Goal: Task Accomplishment & Management: Complete application form

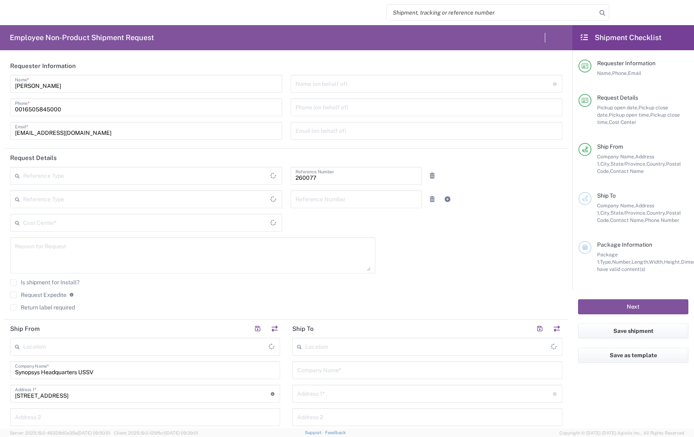
type input "[GEOGRAPHIC_DATA]"
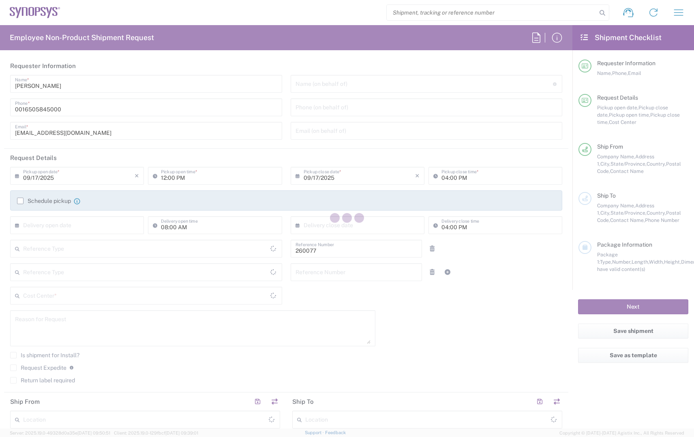
type input "Department"
type input "Delivered at Place"
type input "US01 GMC Creative and Video 260077"
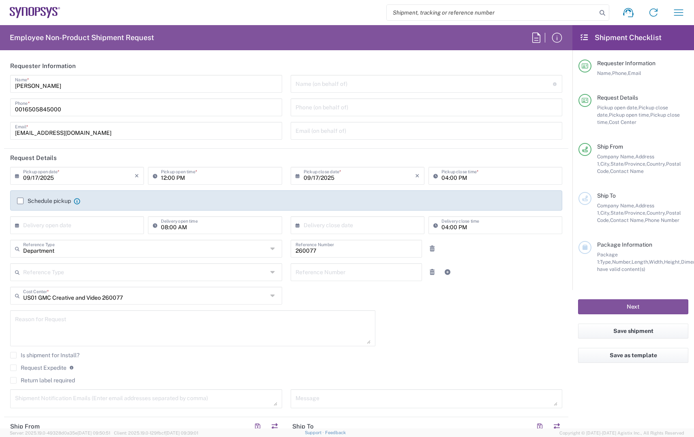
type input "[US_STATE]"
type input "Headquarters USSV"
click at [273, 249] on icon at bounding box center [273, 248] width 6 height 13
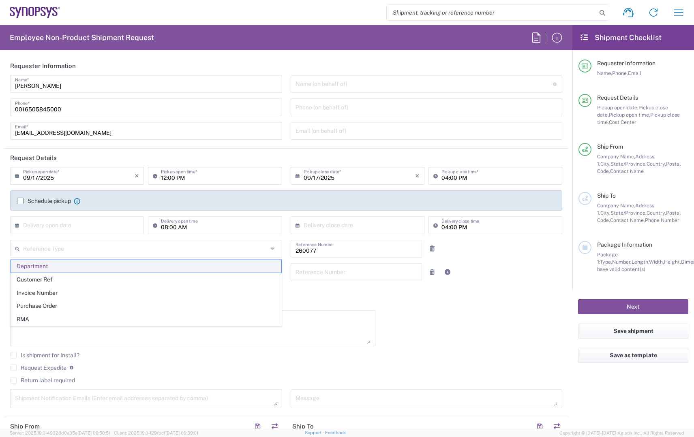
click at [38, 264] on span "Department" at bounding box center [146, 266] width 270 height 13
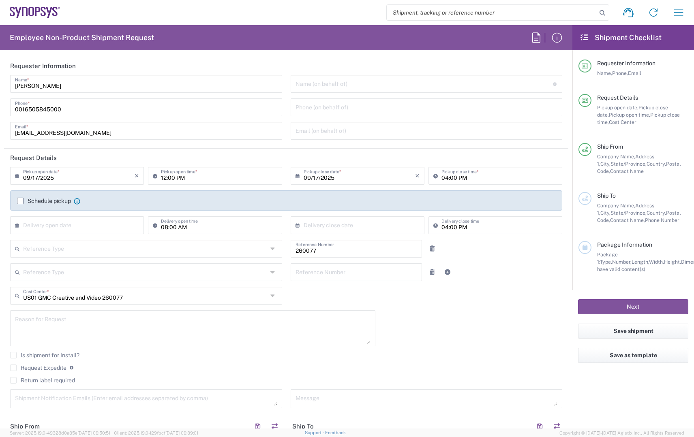
click at [274, 273] on icon at bounding box center [273, 272] width 6 height 13
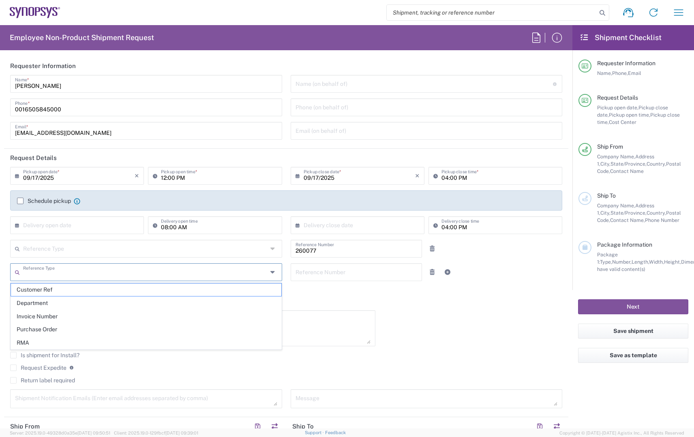
click at [360, 298] on div "[DATE] × Pickup open date * Cancel Apply 12:00 PM Pickup open time * [DATE] × P…" at bounding box center [286, 290] width 561 height 247
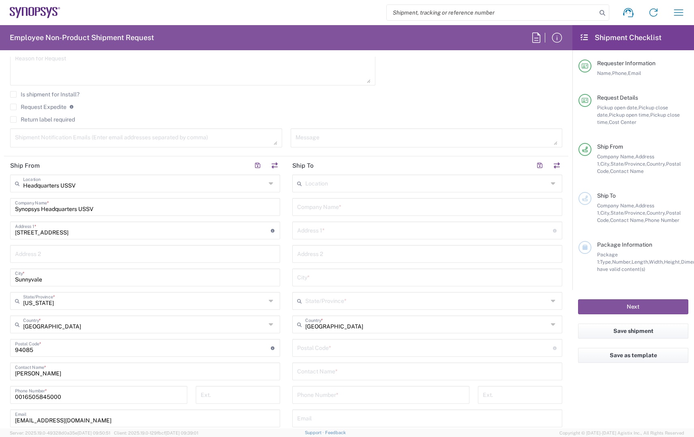
scroll to position [259, 0]
click at [331, 186] on input "text" at bounding box center [426, 185] width 243 height 14
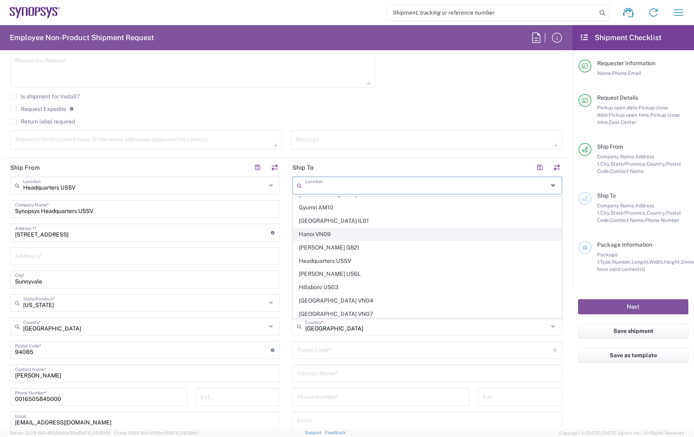
scroll to position [692, 0]
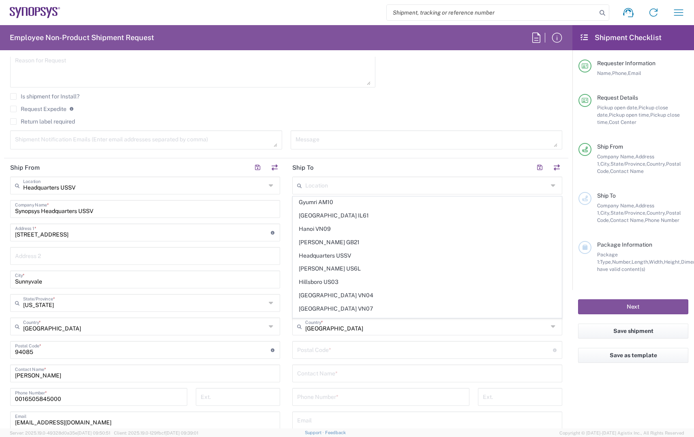
click at [325, 276] on span "Hillsboro US03" at bounding box center [427, 282] width 268 height 13
type input "Hillsboro US03"
type input "Synopsys Inc"
type input "[STREET_ADDRESS][PERSON_NAME]"
type input "Suite 400"
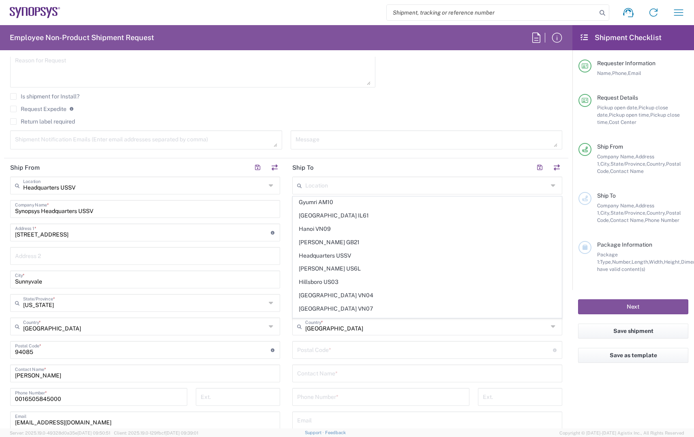
type input "Hillsboro"
type input "[US_STATE]"
type input "97124"
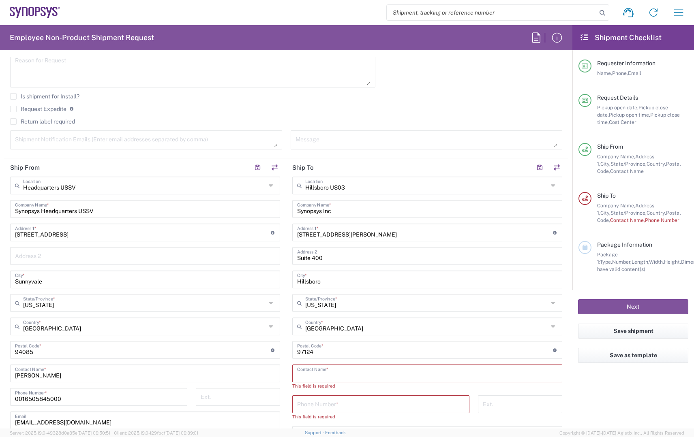
paste input "[PERSON_NAME]"
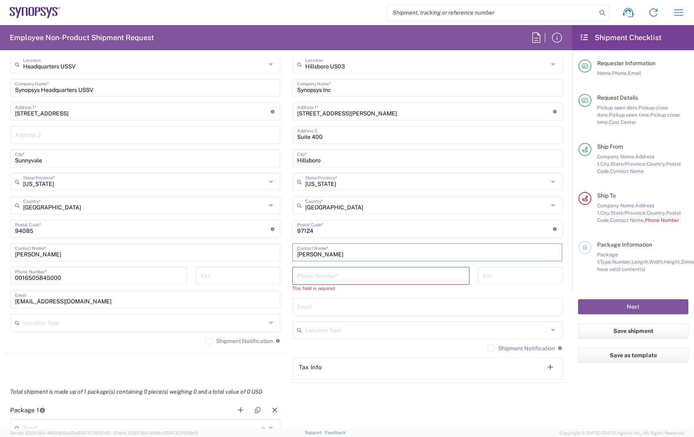
scroll to position [475, 0]
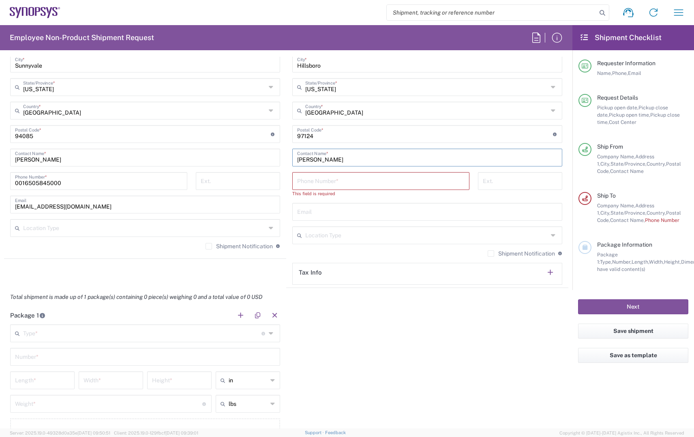
type input "[PERSON_NAME]"
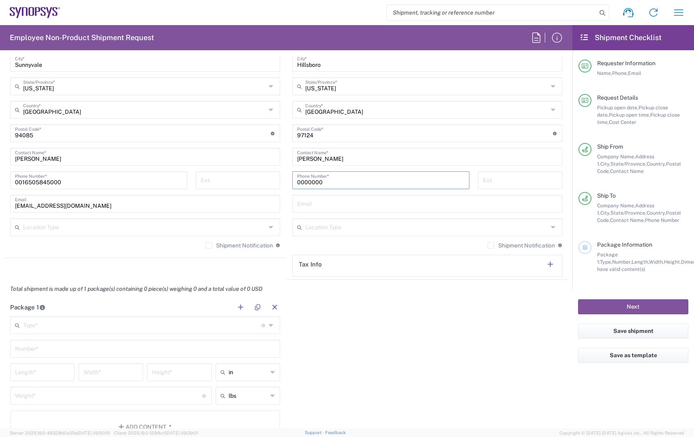
scroll to position [478, 0]
type input "0000000"
drag, startPoint x: 446, startPoint y: 341, endPoint x: 347, endPoint y: 231, distance: 148.4
click at [446, 341] on div "Package 1 Type * Material used to package goods Bale(s) Basket(s) Bolt(s) Bottl…" at bounding box center [286, 373] width 564 height 152
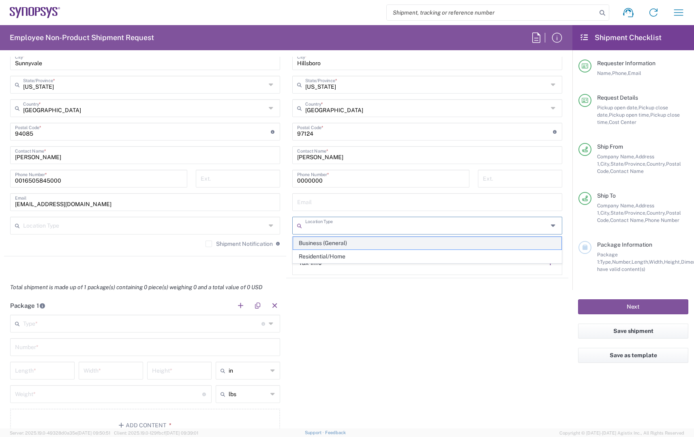
click at [308, 243] on span "Business (General)" at bounding box center [427, 243] width 268 height 13
type input "Business (General)"
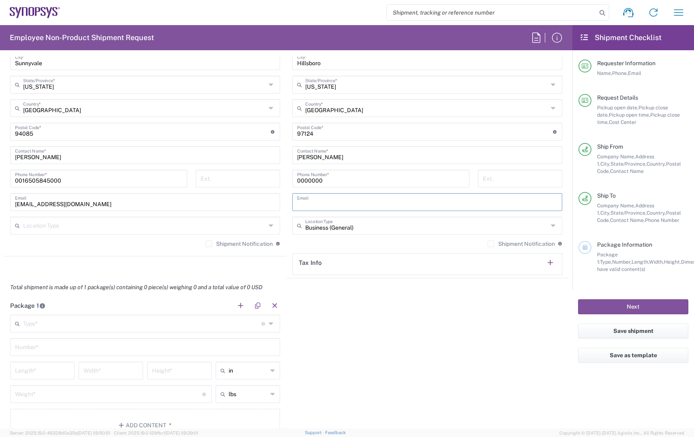
click at [319, 203] on input "text" at bounding box center [427, 202] width 260 height 14
paste input "<[EMAIL_ADDRESS][DOMAIN_NAME]>"
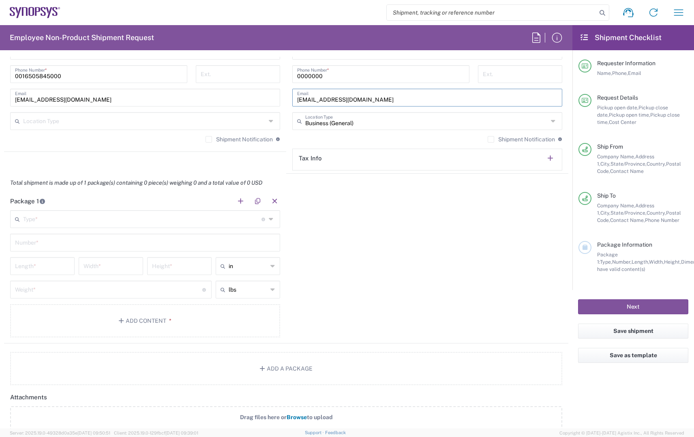
scroll to position [591, 0]
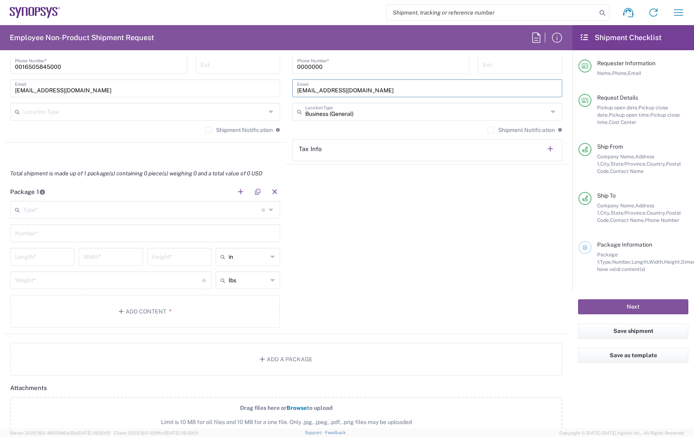
type input "[EMAIL_ADDRESS][DOMAIN_NAME]"
click at [45, 210] on input "text" at bounding box center [142, 209] width 238 height 14
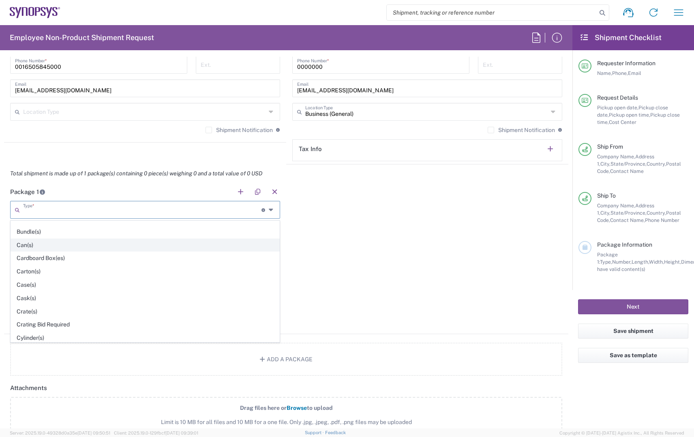
scroll to position [76, 0]
click at [346, 252] on div "Package 1 Type * Material used to package goods Bale(s) Basket(s) Bolt(s) Bottl…" at bounding box center [286, 259] width 564 height 152
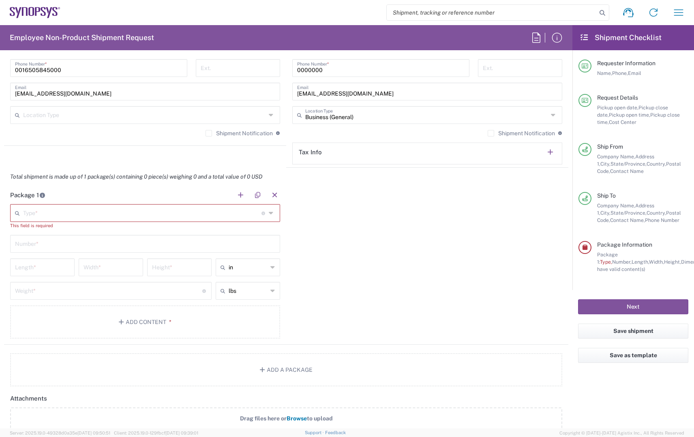
scroll to position [605, 0]
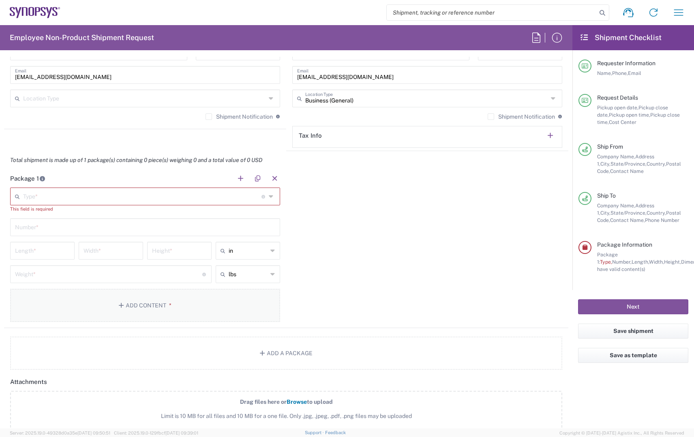
click at [141, 306] on button "Add Content *" at bounding box center [145, 305] width 270 height 33
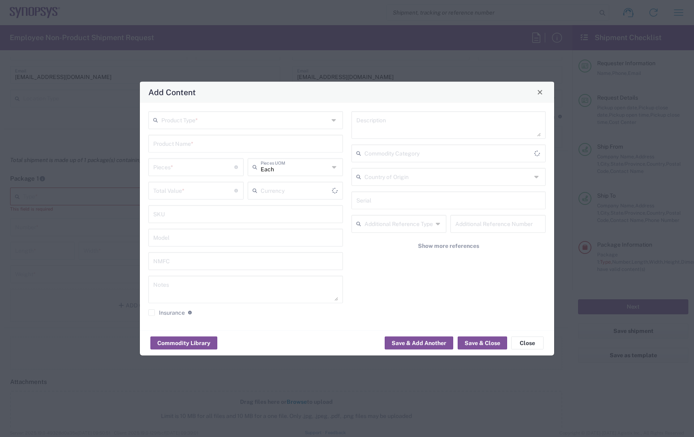
type input "US Dollar"
click at [533, 343] on button "Close" at bounding box center [527, 343] width 32 height 13
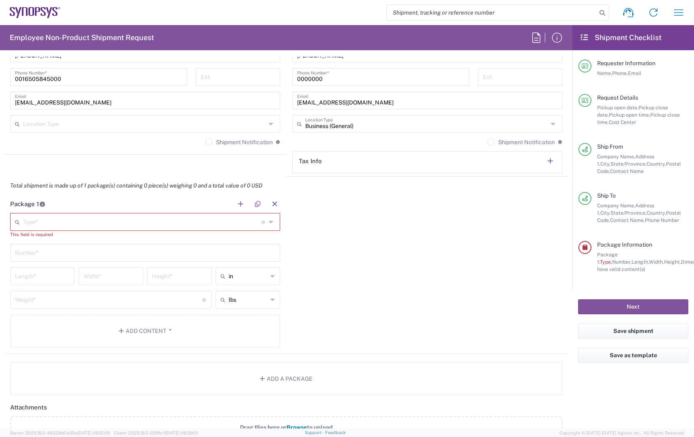
scroll to position [576, 0]
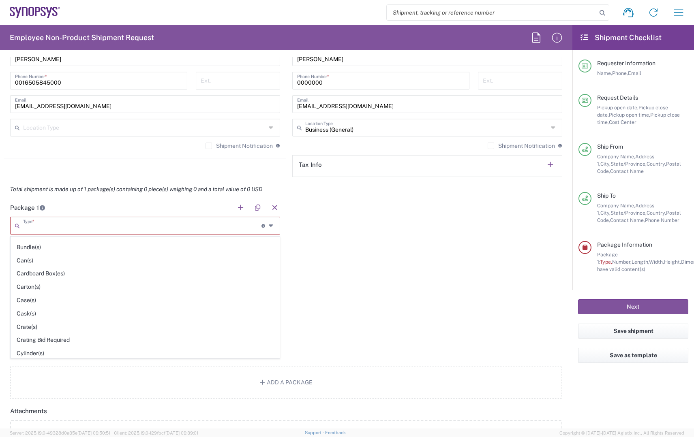
click at [248, 228] on input "text" at bounding box center [142, 225] width 238 height 14
click at [28, 358] on span "Your Packaging" at bounding box center [145, 364] width 268 height 13
type input "Your Packaging"
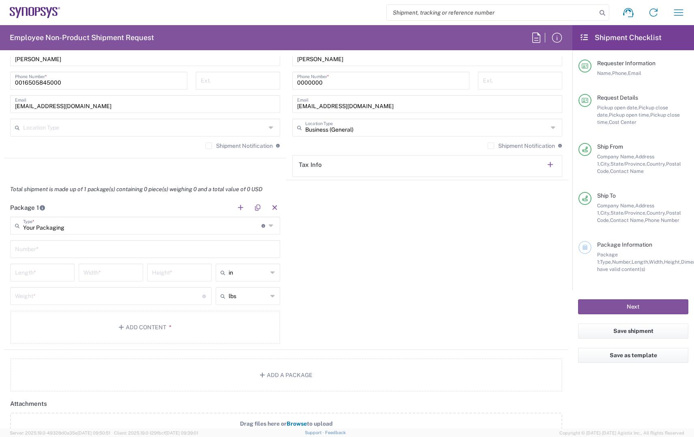
click at [45, 246] on input "text" at bounding box center [145, 249] width 260 height 14
drag, startPoint x: 354, startPoint y: 253, endPoint x: 341, endPoint y: 255, distance: 13.1
click at [354, 253] on div "Package 1 Your Packaging Type * Material used to package goods Bale(s) Basket(s…" at bounding box center [286, 275] width 564 height 152
click at [88, 248] on input "text" at bounding box center [145, 249] width 260 height 14
type input "1"
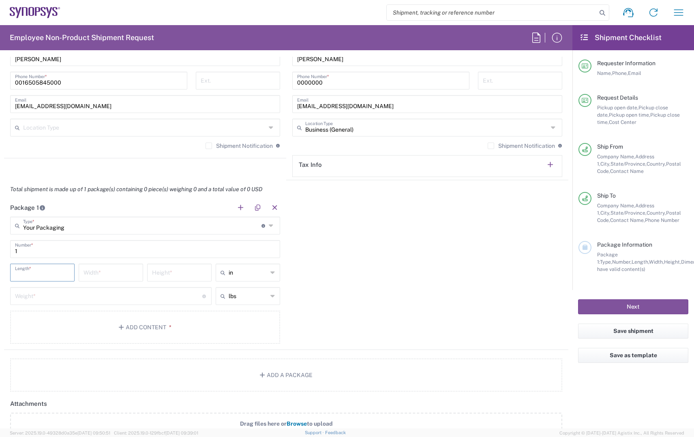
click at [47, 276] on input "number" at bounding box center [42, 272] width 55 height 14
type input "1"
click at [103, 270] on input "number" at bounding box center [111, 272] width 55 height 14
type input "1"
drag, startPoint x: 173, startPoint y: 272, endPoint x: 174, endPoint y: 292, distance: 19.9
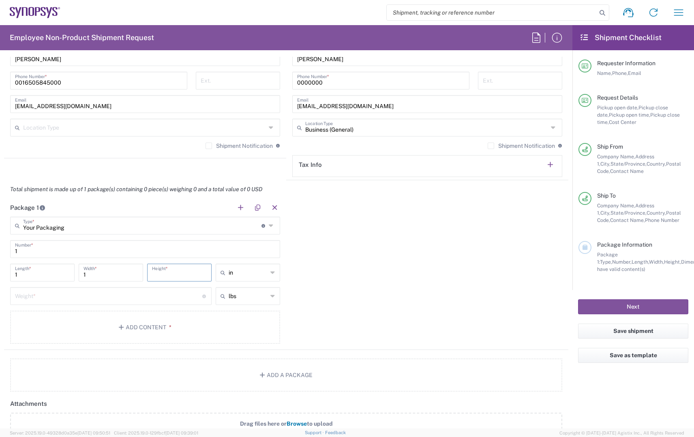
click at [174, 273] on input "number" at bounding box center [179, 272] width 55 height 14
type input "1"
click at [55, 296] on input "number" at bounding box center [108, 296] width 187 height 14
type input "1"
click at [330, 306] on div "Package 1 Your Packaging Type * Material used to package goods Bale(s) Basket(s…" at bounding box center [286, 275] width 564 height 152
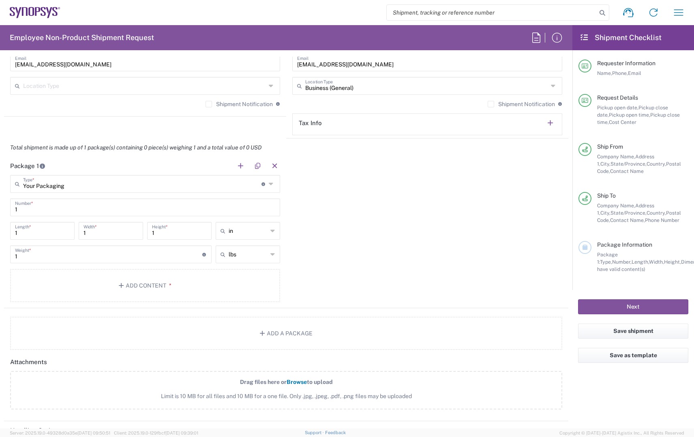
scroll to position [674, 0]
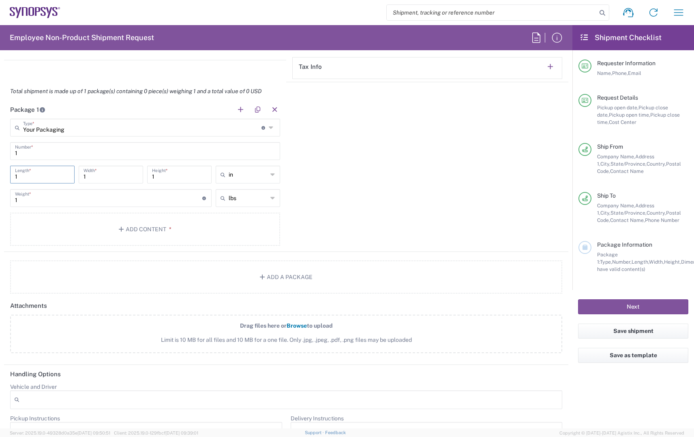
click at [28, 179] on input "1" at bounding box center [42, 174] width 55 height 14
type input "4"
click at [92, 177] on input "1" at bounding box center [111, 174] width 55 height 14
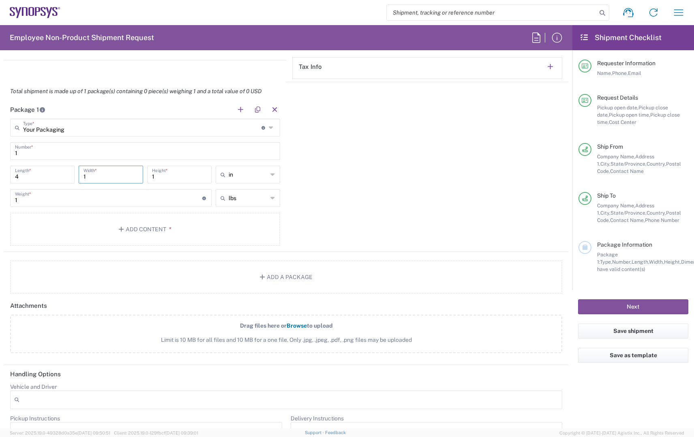
click at [92, 177] on input "1" at bounding box center [111, 174] width 55 height 14
type input "4"
click at [162, 177] on input "1" at bounding box center [179, 174] width 55 height 14
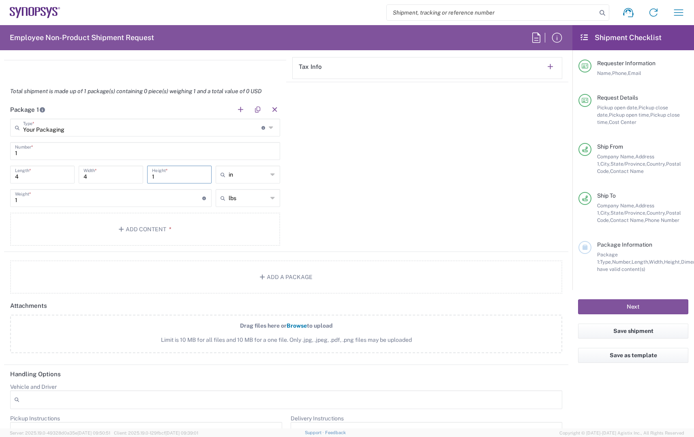
click at [162, 177] on input "1" at bounding box center [179, 174] width 55 height 14
type input "4"
drag, startPoint x: 370, startPoint y: 177, endPoint x: 369, endPoint y: 182, distance: 4.9
click at [370, 178] on div "Package 1 Your Packaging Type * Material used to package goods Bale(s) Basket(s…" at bounding box center [286, 177] width 564 height 152
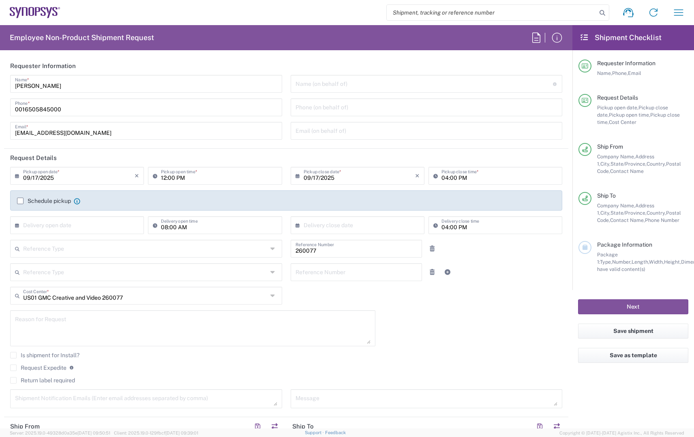
scroll to position [0, 0]
click at [640, 307] on button "Next" at bounding box center [633, 307] width 110 height 15
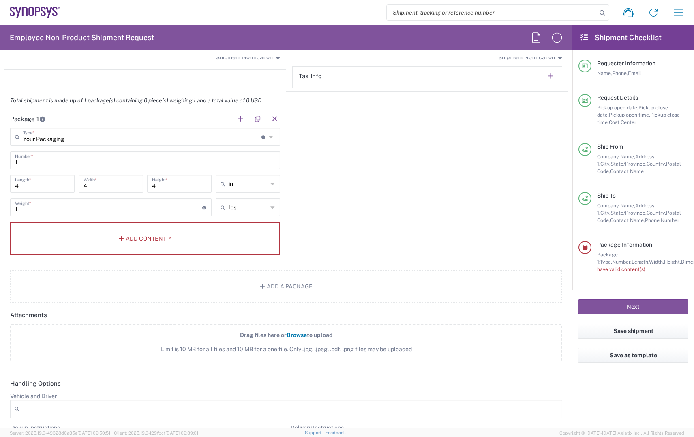
scroll to position [673, 0]
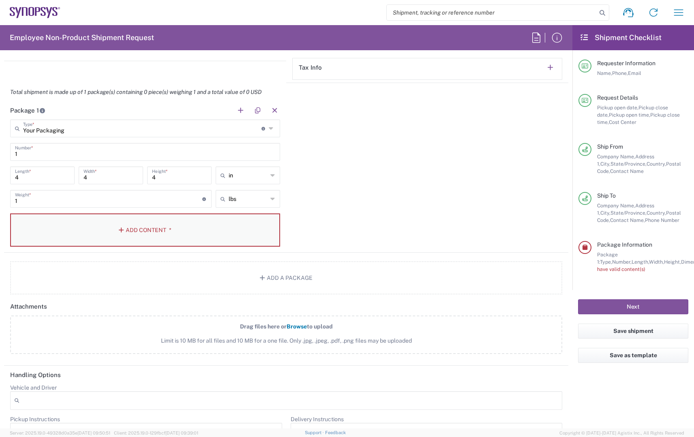
click at [140, 233] on button "Add Content *" at bounding box center [145, 230] width 270 height 33
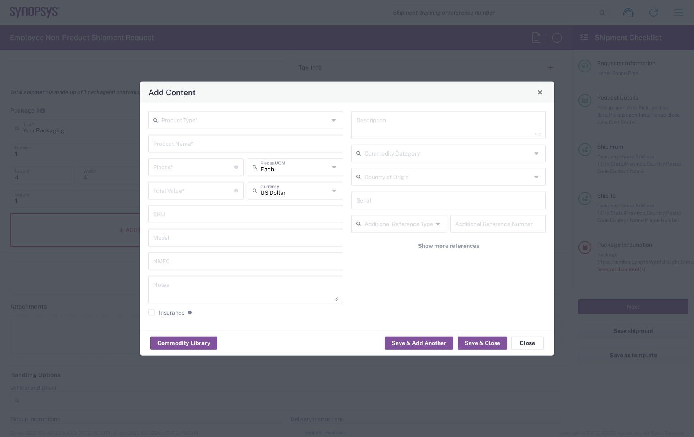
click at [199, 120] on input "text" at bounding box center [244, 119] width 167 height 14
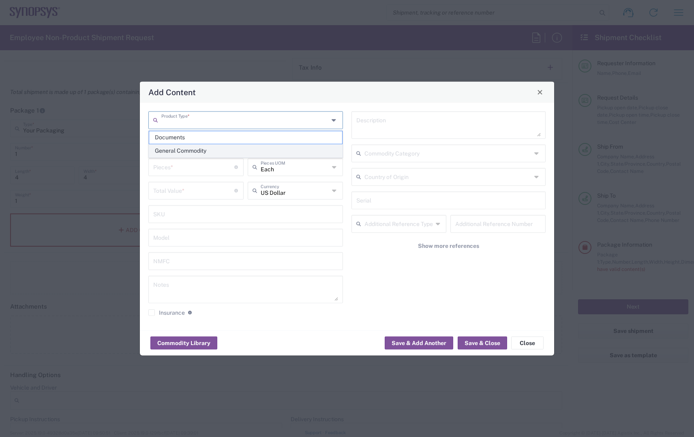
click at [195, 151] on span "General Commodity" at bounding box center [245, 151] width 193 height 13
type input "General Commodity"
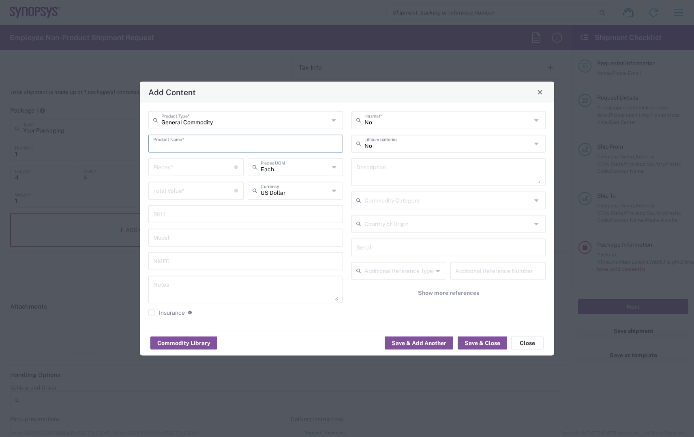
click at [337, 146] on input "text" at bounding box center [245, 143] width 185 height 14
click at [233, 141] on input "text" at bounding box center [245, 143] width 185 height 14
click at [226, 147] on input "text" at bounding box center [245, 143] width 185 height 14
drag, startPoint x: 228, startPoint y: 128, endPoint x: 225, endPoint y: 138, distance: 11.0
click at [228, 128] on div "General Commodity Product Type * Product Name * Pieces * Number of pieces insid…" at bounding box center [245, 216] width 203 height 211
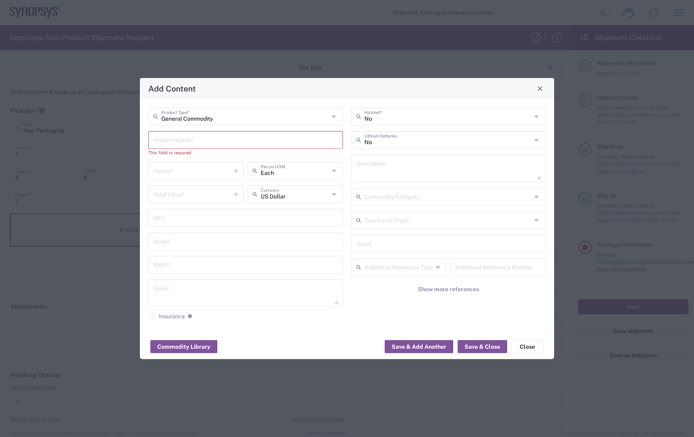
click at [223, 143] on input "text" at bounding box center [245, 139] width 185 height 14
click at [537, 140] on icon at bounding box center [537, 139] width 6 height 13
click at [395, 171] on span "Yes" at bounding box center [448, 171] width 193 height 13
type input "Yes"
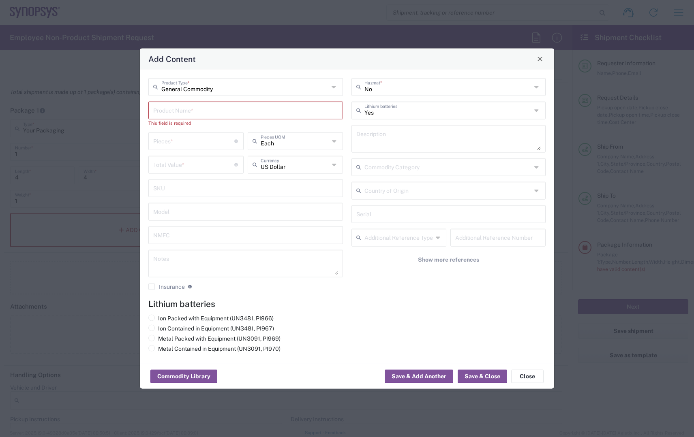
click at [171, 111] on input "text" at bounding box center [245, 110] width 185 height 14
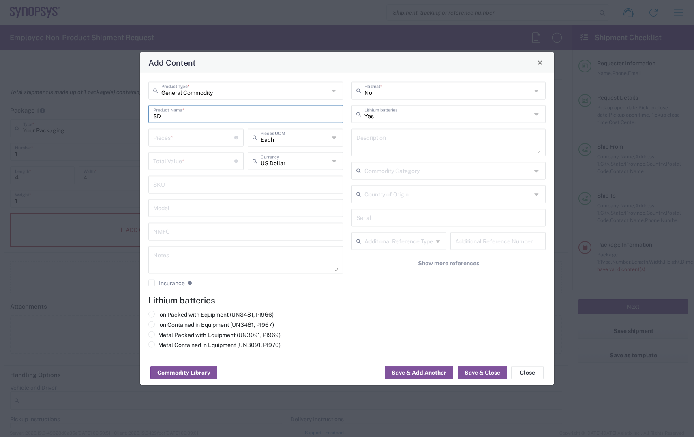
type input "S"
type input "Rode Microphone Kit"
click at [187, 137] on input "number" at bounding box center [193, 137] width 81 height 14
type input "1"
click at [177, 162] on input "number" at bounding box center [193, 160] width 81 height 14
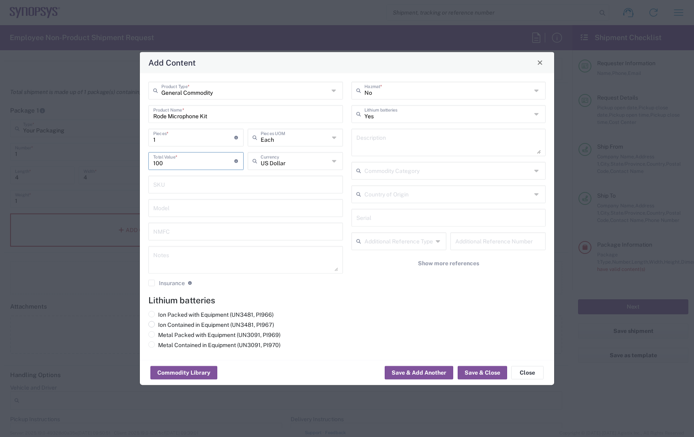
type input "100"
click at [156, 324] on label "Ion Contained in Equipment (UN3481, PI967)" at bounding box center [211, 324] width 126 height 7
click at [158, 324] on input "Ion Contained in Equipment (UN3481, PI967)" at bounding box center [160, 323] width 5 height 5
radio input "true"
click at [488, 375] on button "Save & Close" at bounding box center [482, 372] width 49 height 13
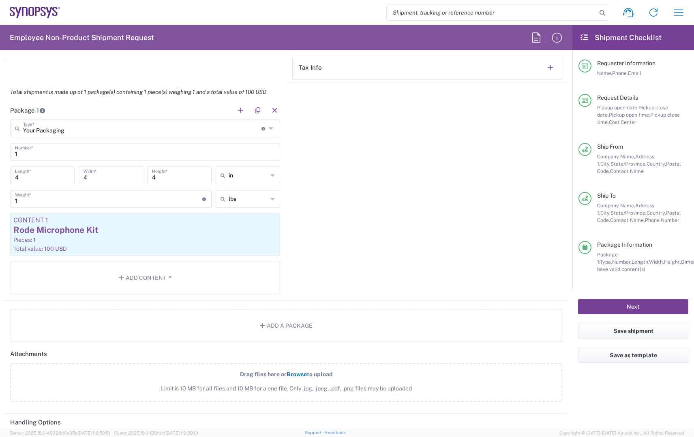
click at [629, 306] on button "Next" at bounding box center [633, 307] width 110 height 15
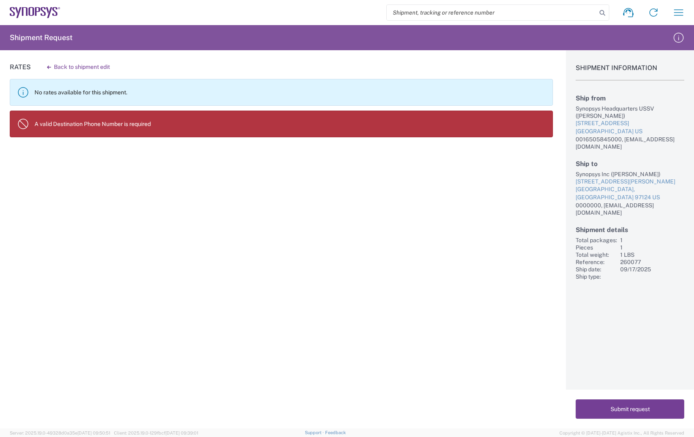
click at [634, 411] on button "Submit request" at bounding box center [630, 409] width 109 height 19
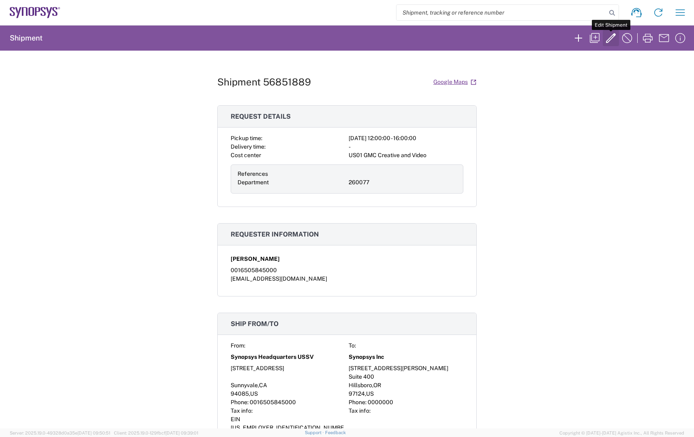
click at [611, 41] on icon "button" at bounding box center [610, 38] width 13 height 13
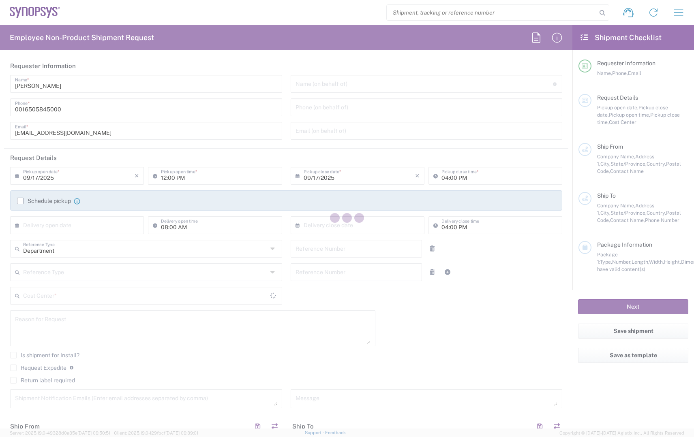
type input "260077"
type textarea "[EMAIL_ADDRESS][DOMAIN_NAME]"
type input "Headquarters USSV"
type input "Synopsys Headquarters USSV"
type input "[STREET_ADDRESS]"
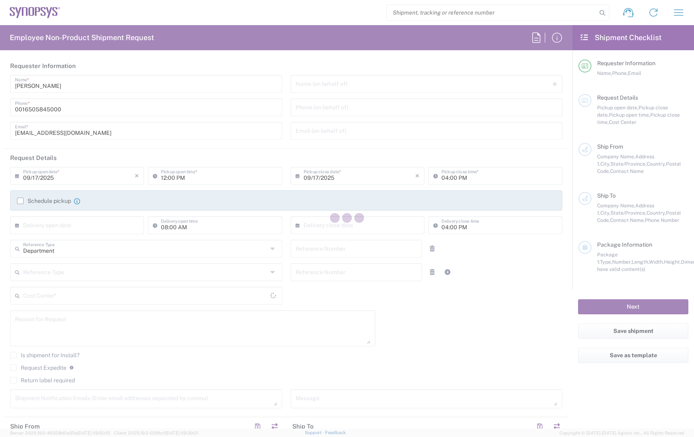
type input "Sunnyvale"
type input "[US_STATE]"
type input "94085"
type input "[PERSON_NAME]"
type input "0016505845000"
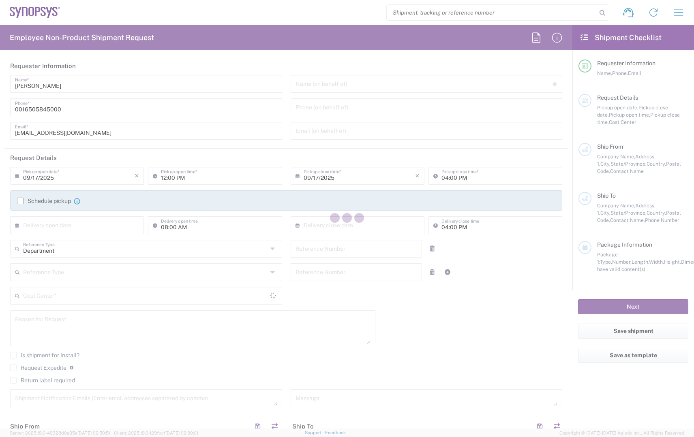
type input "[EMAIL_ADDRESS][DOMAIN_NAME]"
type input "Hillsboro US03"
type input "Synopsys Inc"
type input "[STREET_ADDRESS][PERSON_NAME]"
type input "Suite 400"
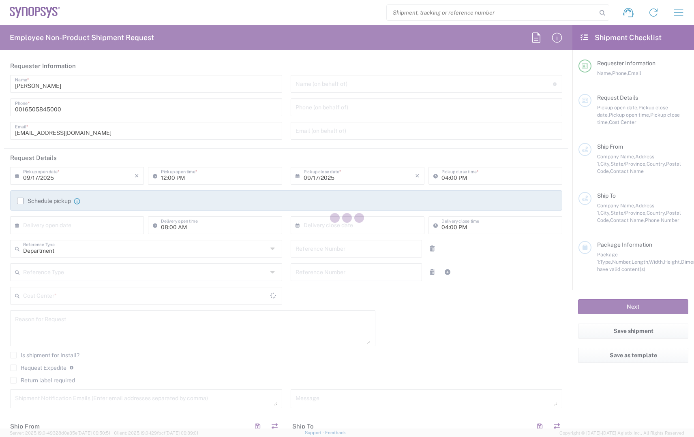
type input "Hillsboro"
type input "[US_STATE]"
type input "97124"
type input "[PERSON_NAME]"
type input "0000000"
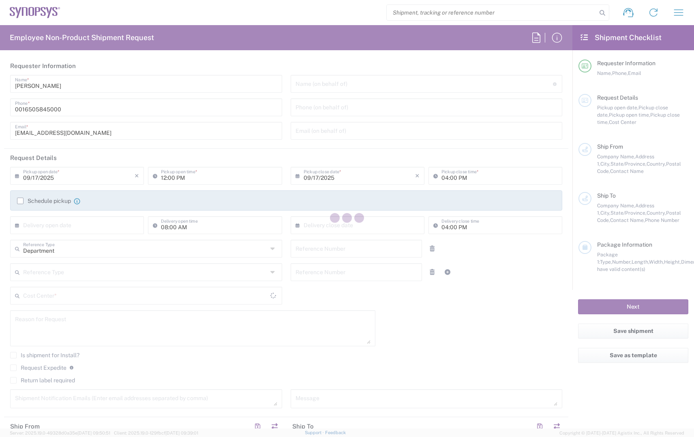
type input "[EMAIL_ADDRESS][DOMAIN_NAME]"
type input "Business (General)"
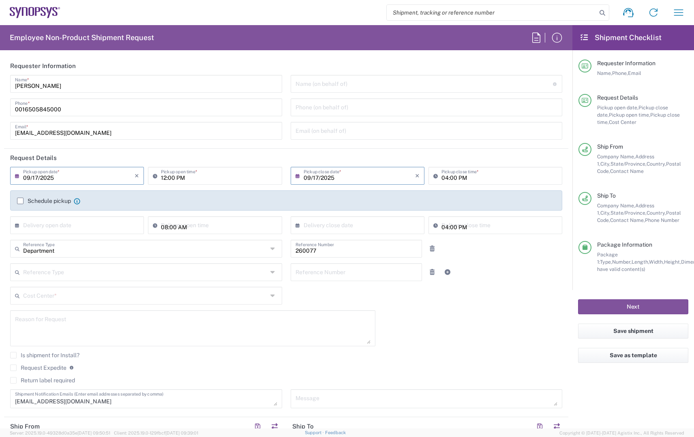
type input "US01 GMC Creative and Video 260077"
type input "Your Packaging"
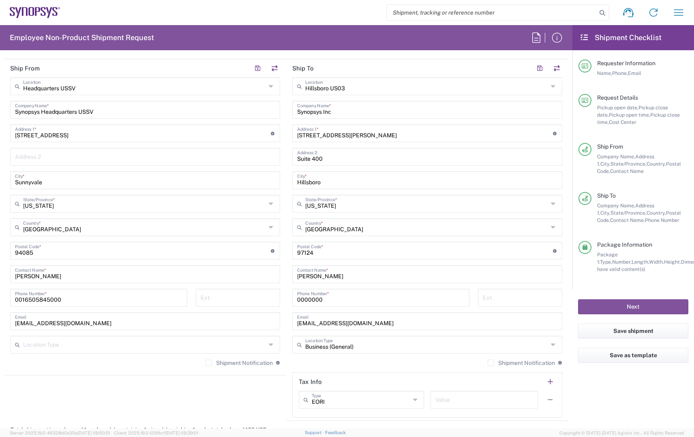
scroll to position [371, 0]
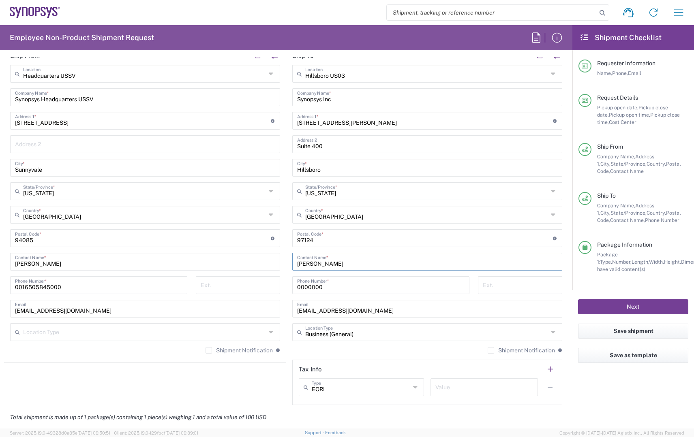
type input "[PERSON_NAME]"
click at [627, 311] on button "Next" at bounding box center [633, 307] width 110 height 15
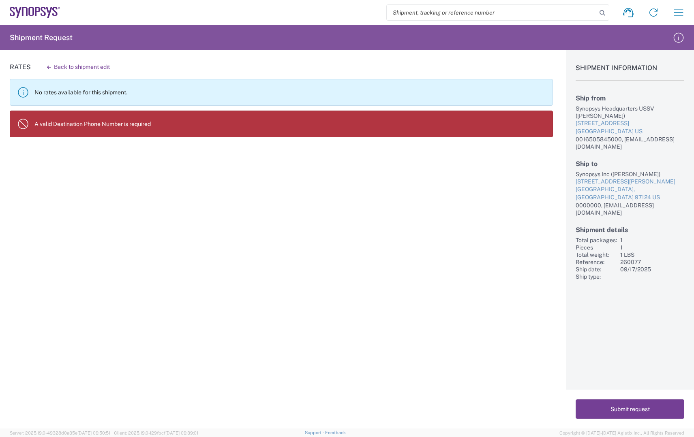
click at [637, 411] on button "Submit request" at bounding box center [630, 409] width 109 height 19
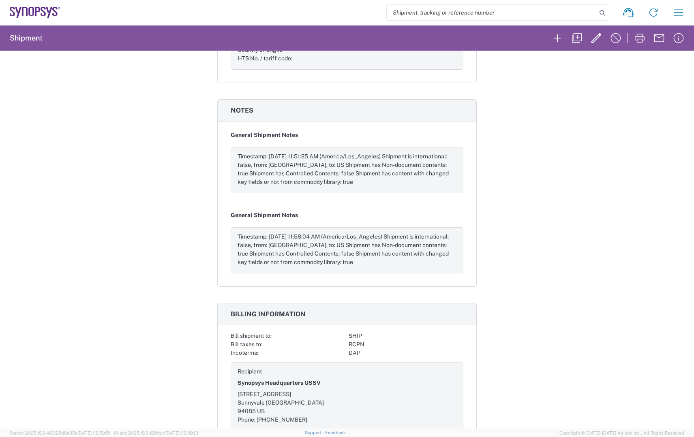
scroll to position [542, 0]
